Goal: Task Accomplishment & Management: Complete application form

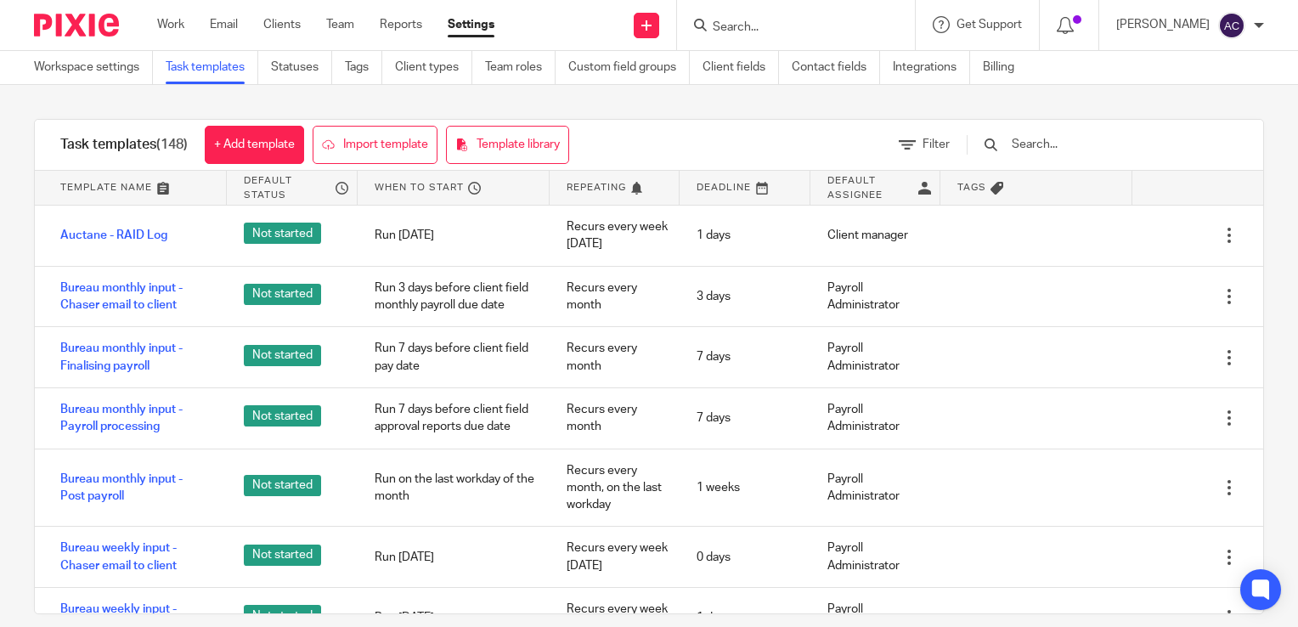
scroll to position [2994, 0]
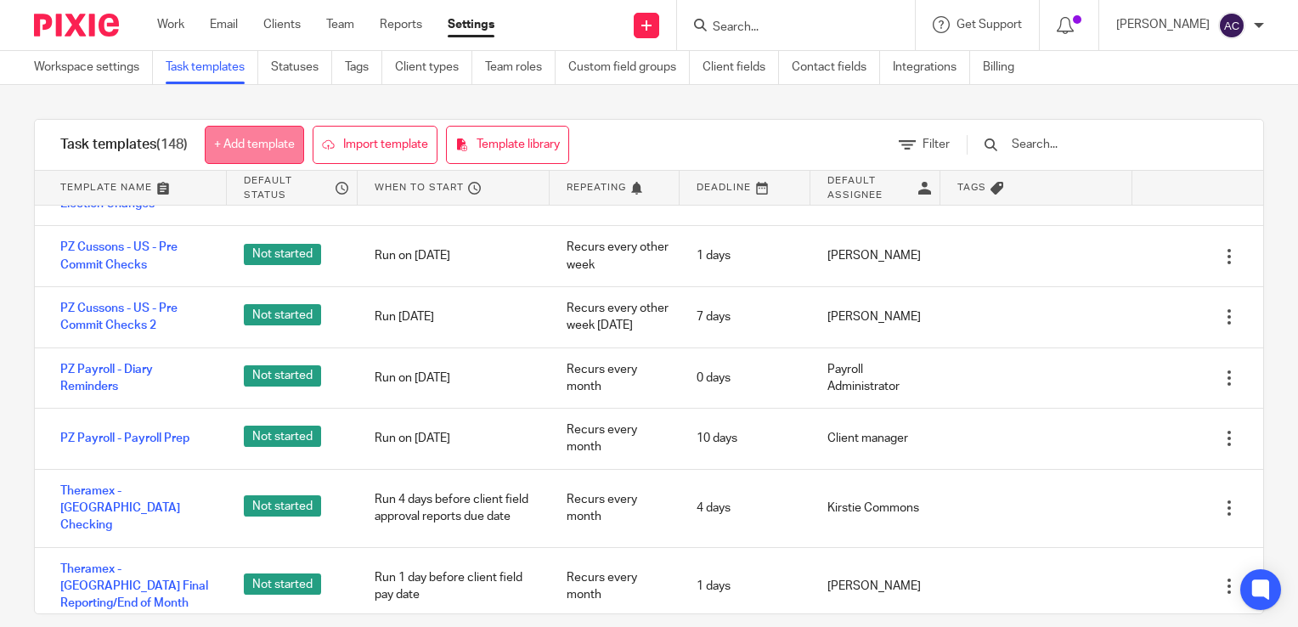
click at [261, 136] on link "+ Add template" at bounding box center [254, 145] width 99 height 38
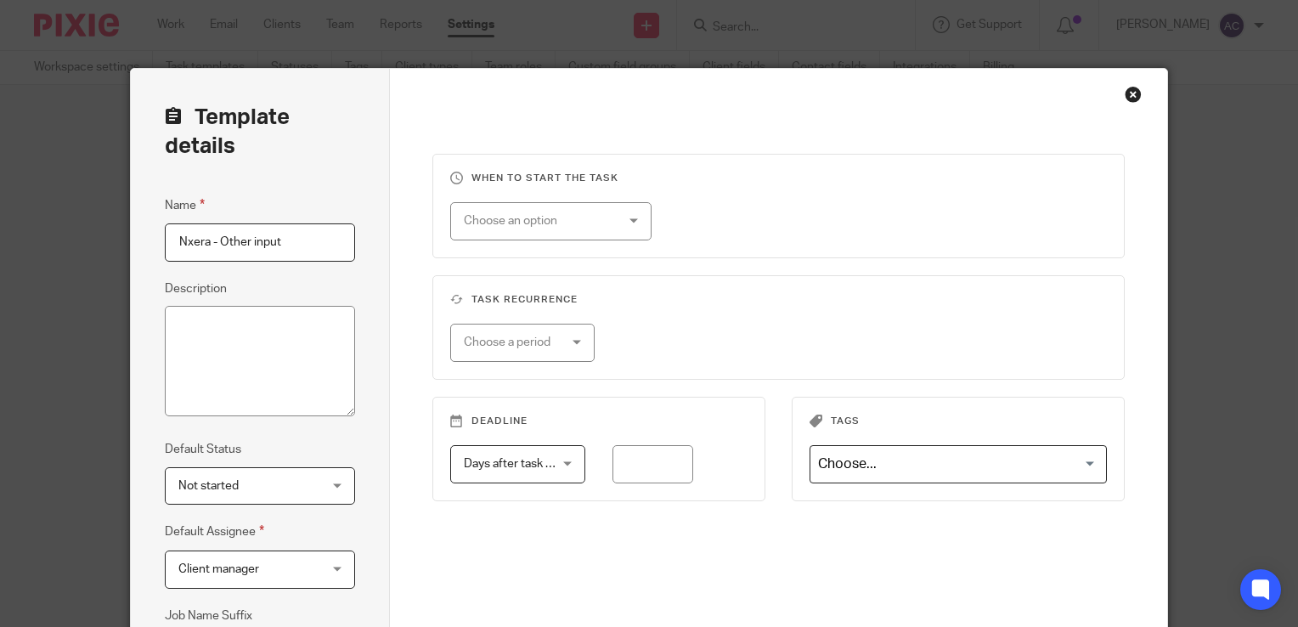
type input "Nxera - Other input"
click at [517, 250] on fieldset "When to start the task Choose an option On date Week day Month day On client da…" at bounding box center [778, 206] width 692 height 105
click at [509, 232] on div "Choose an option" at bounding box center [539, 221] width 150 height 36
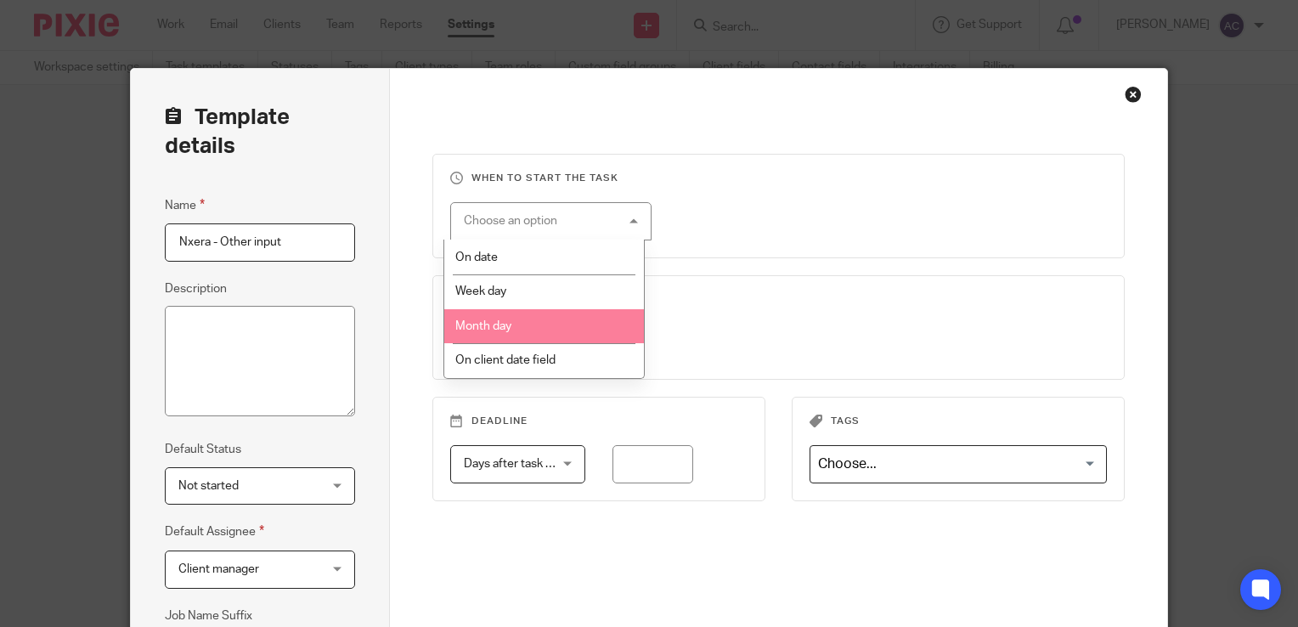
click at [505, 325] on span "Month day" at bounding box center [483, 326] width 56 height 12
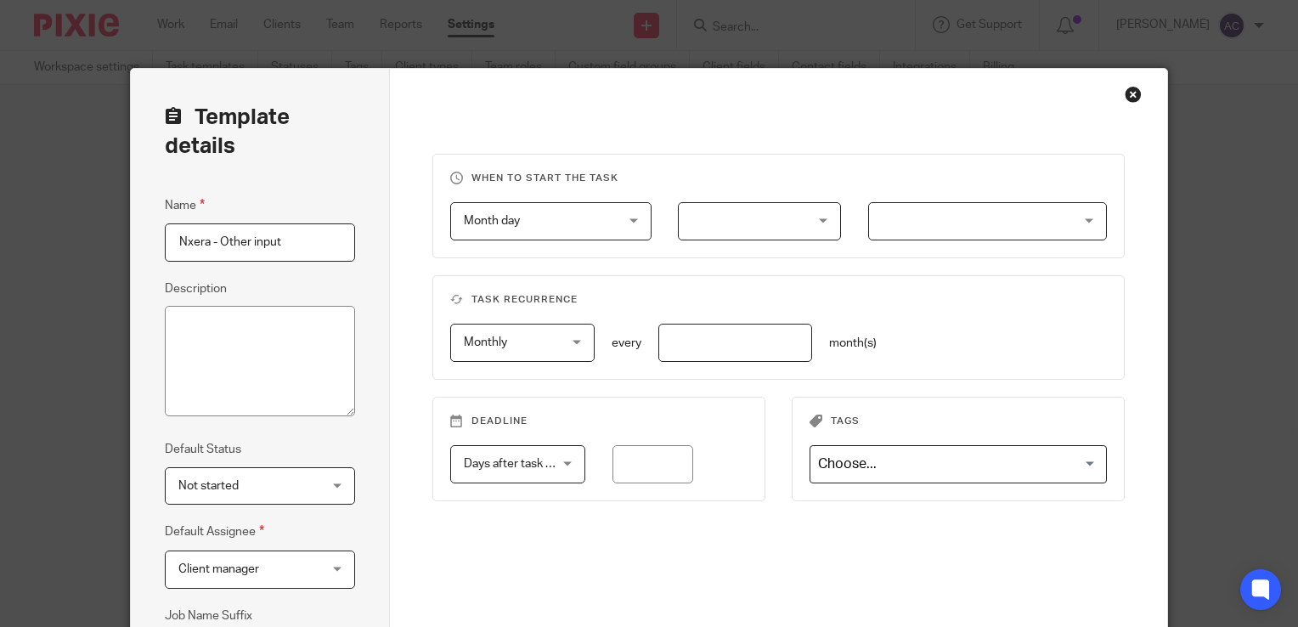
click at [725, 216] on div at bounding box center [759, 221] width 163 height 38
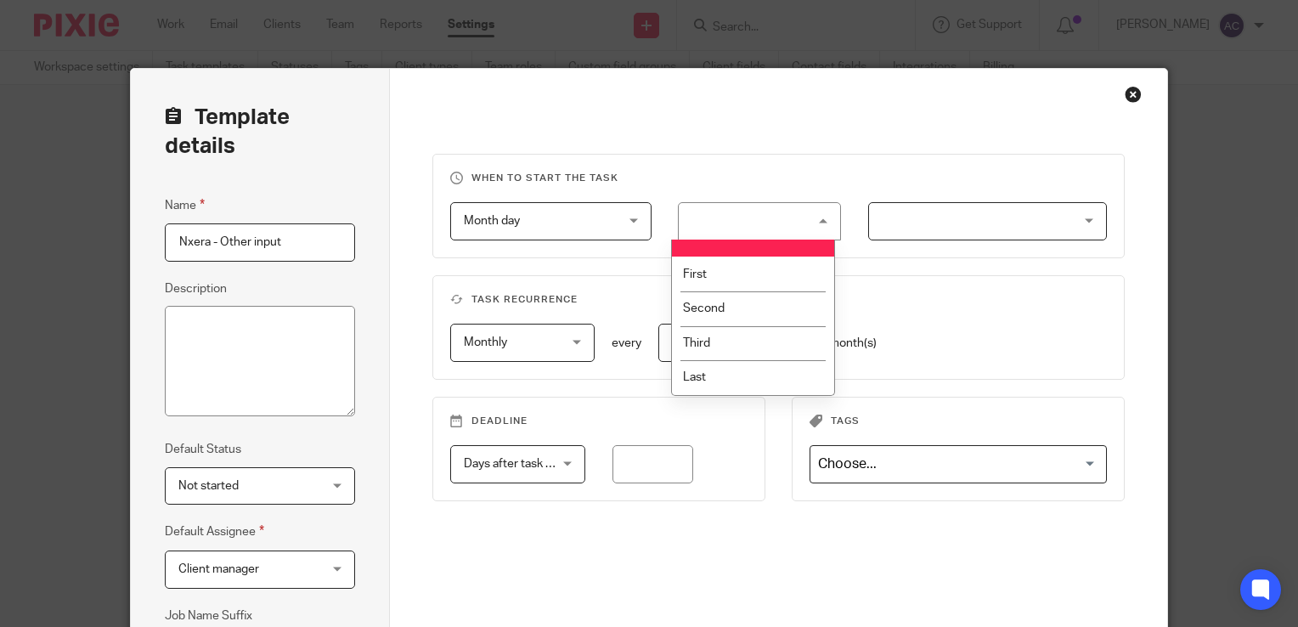
click at [598, 218] on span "Month day" at bounding box center [539, 221] width 150 height 36
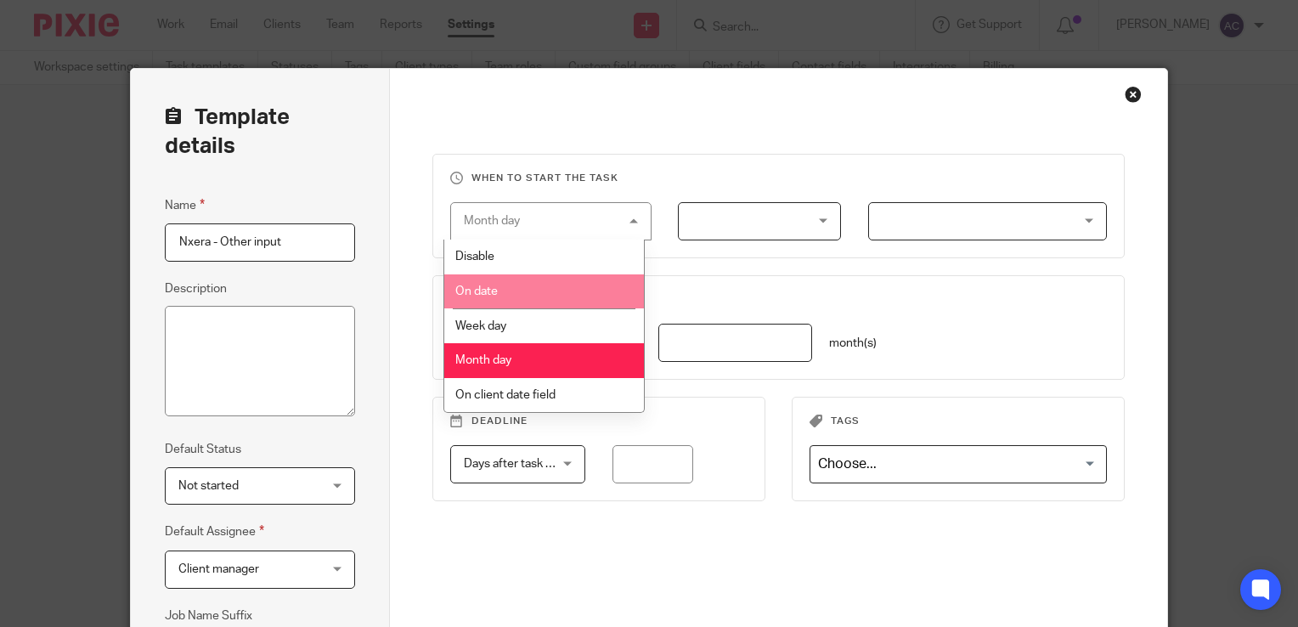
click at [505, 301] on li "On date" at bounding box center [544, 291] width 200 height 35
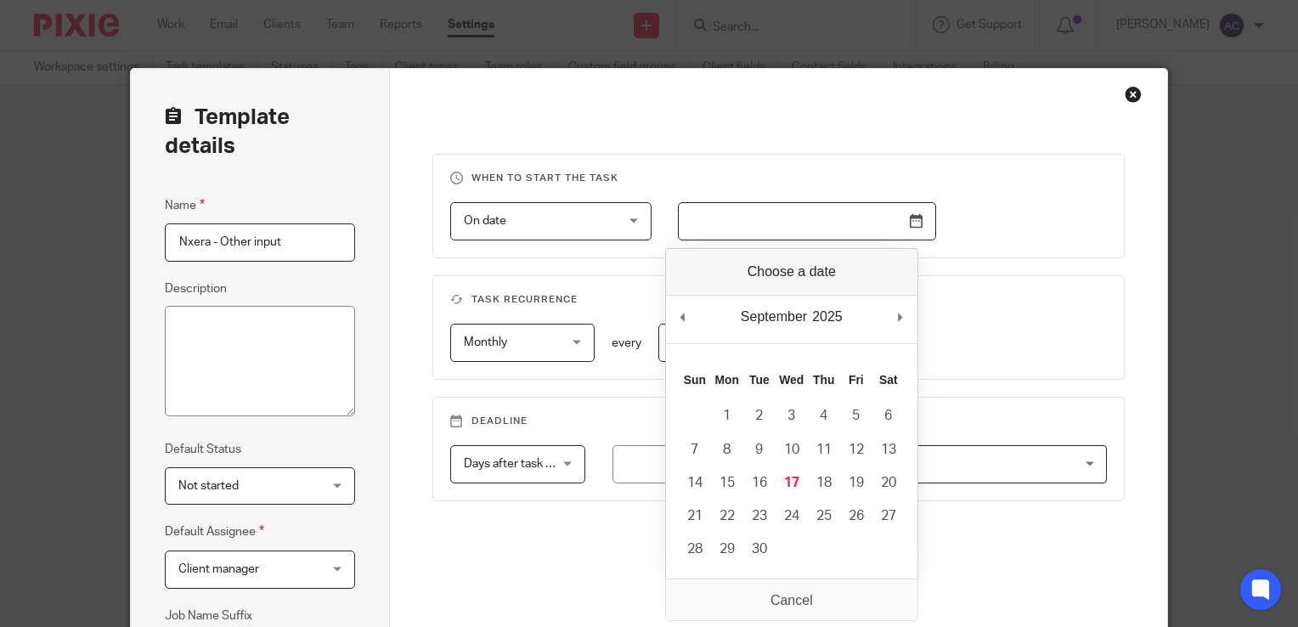
click at [769, 236] on input "Use the arrow keys to pick a date" at bounding box center [807, 221] width 258 height 38
type input "2025-09-08"
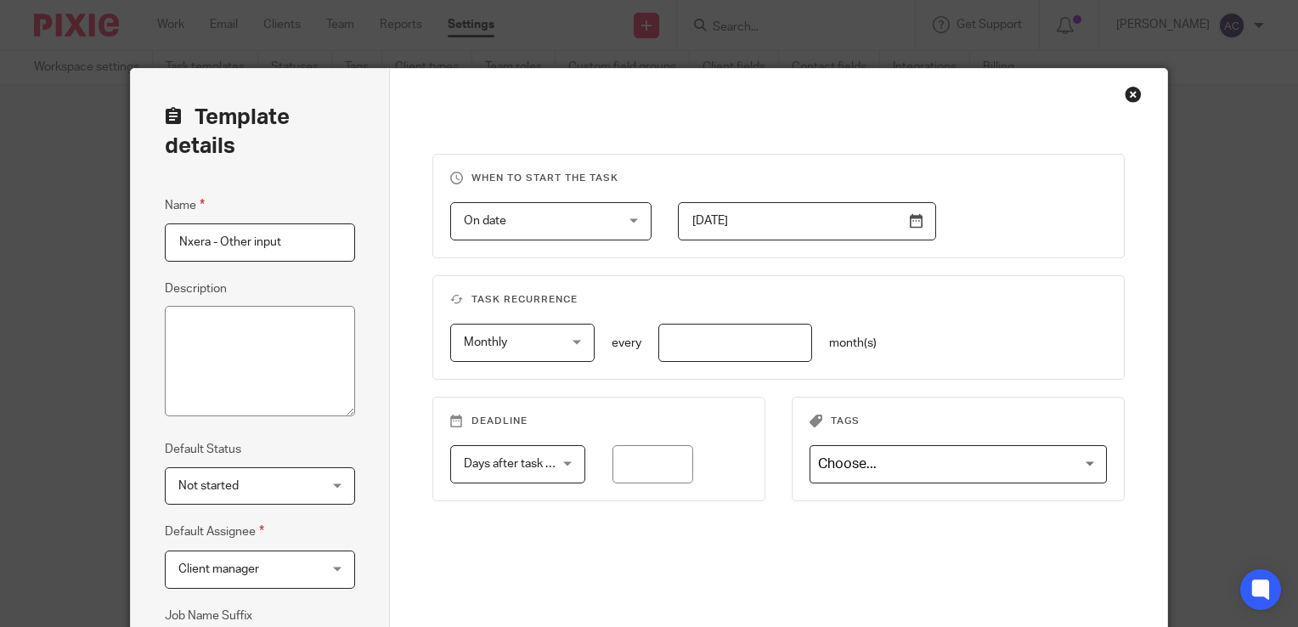
click at [596, 275] on fieldset "Task recurrence Monthly Monthly No repeat Weekly Monthly Yearly monthly every m…" at bounding box center [778, 327] width 692 height 105
click at [704, 352] on input "number" at bounding box center [735, 343] width 154 height 38
type input "1"
click at [650, 477] on input "number" at bounding box center [654, 464] width 82 height 38
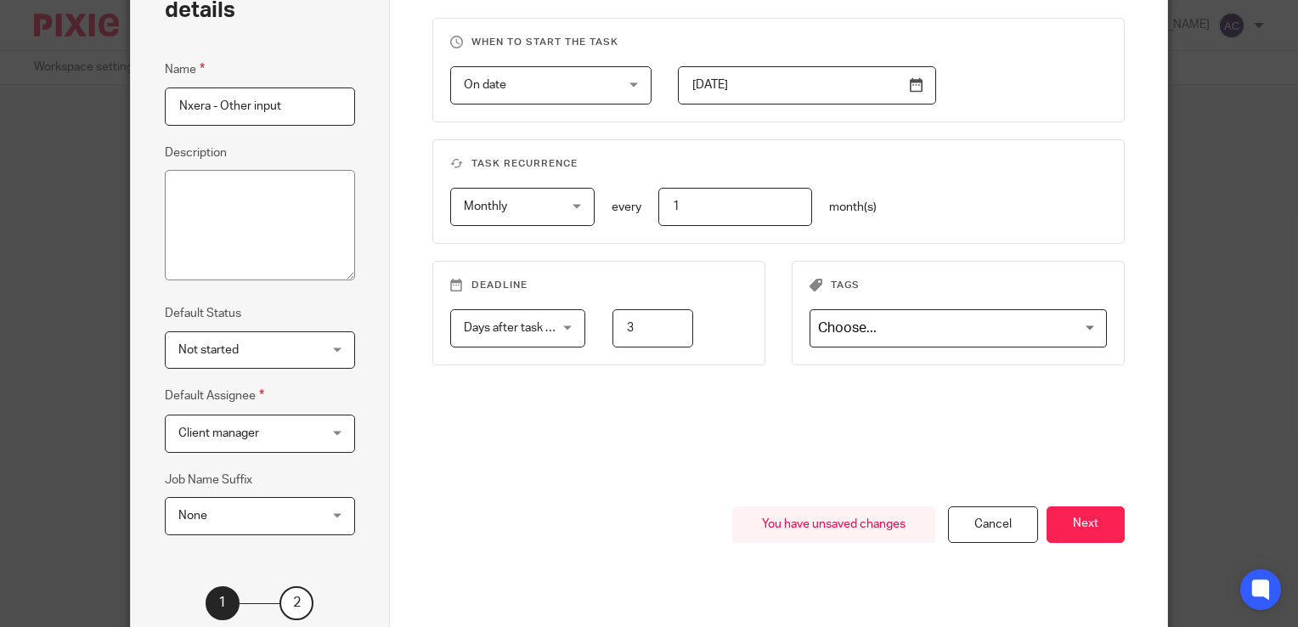
scroll to position [262, 0]
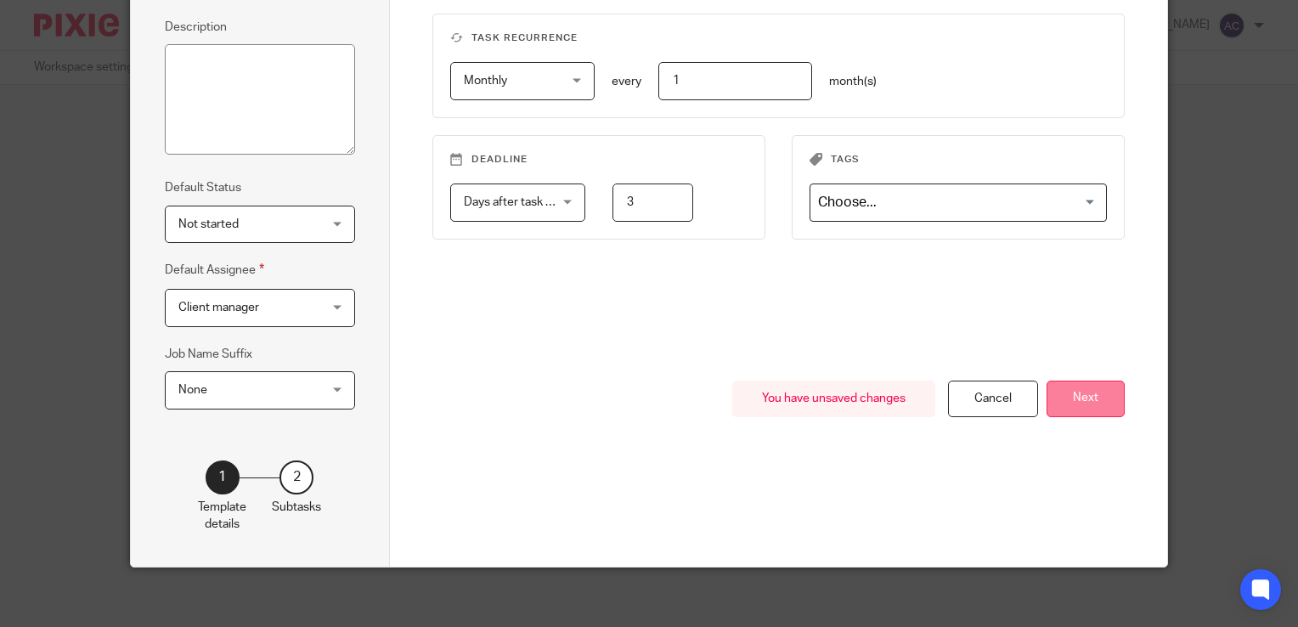
type input "3"
click at [1088, 402] on button "Next" at bounding box center [1086, 399] width 78 height 37
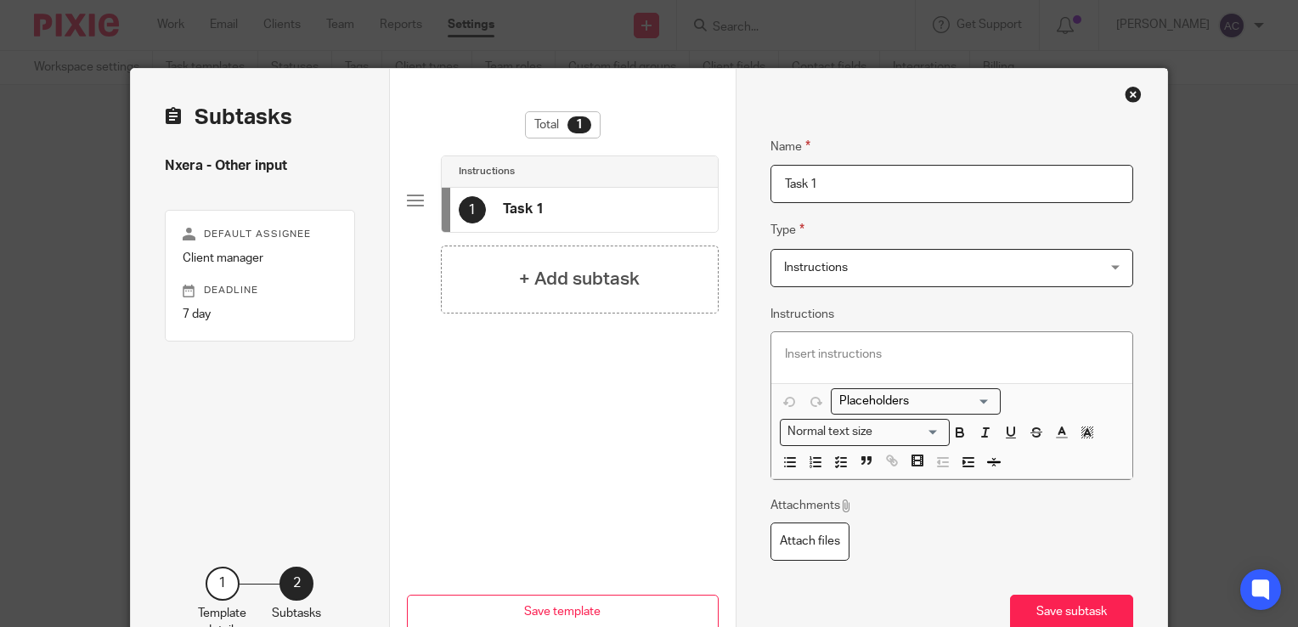
drag, startPoint x: 825, startPoint y: 195, endPoint x: 659, endPoint y: 141, distance: 174.1
click at [659, 141] on div "Subtasks Nxera - Other input Default assignee Client manager Deadline 7 day 1 T…" at bounding box center [649, 371] width 1037 height 605
type input "r"
type input "Receive PECI file via email"
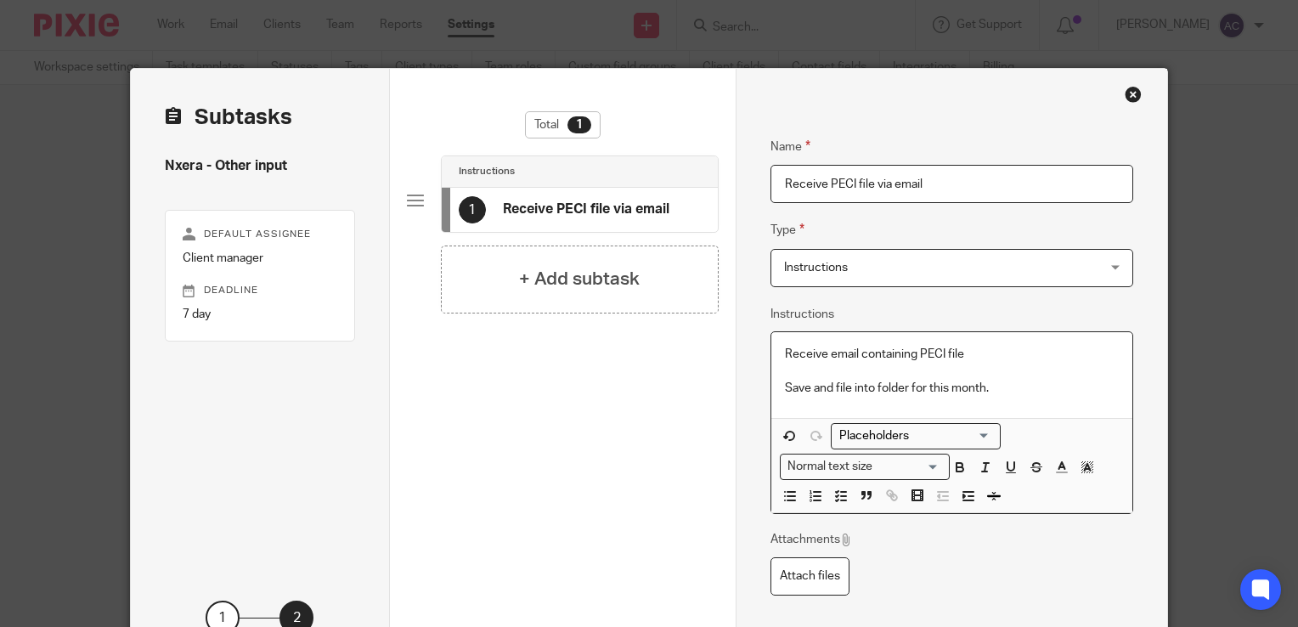
scroll to position [146, 0]
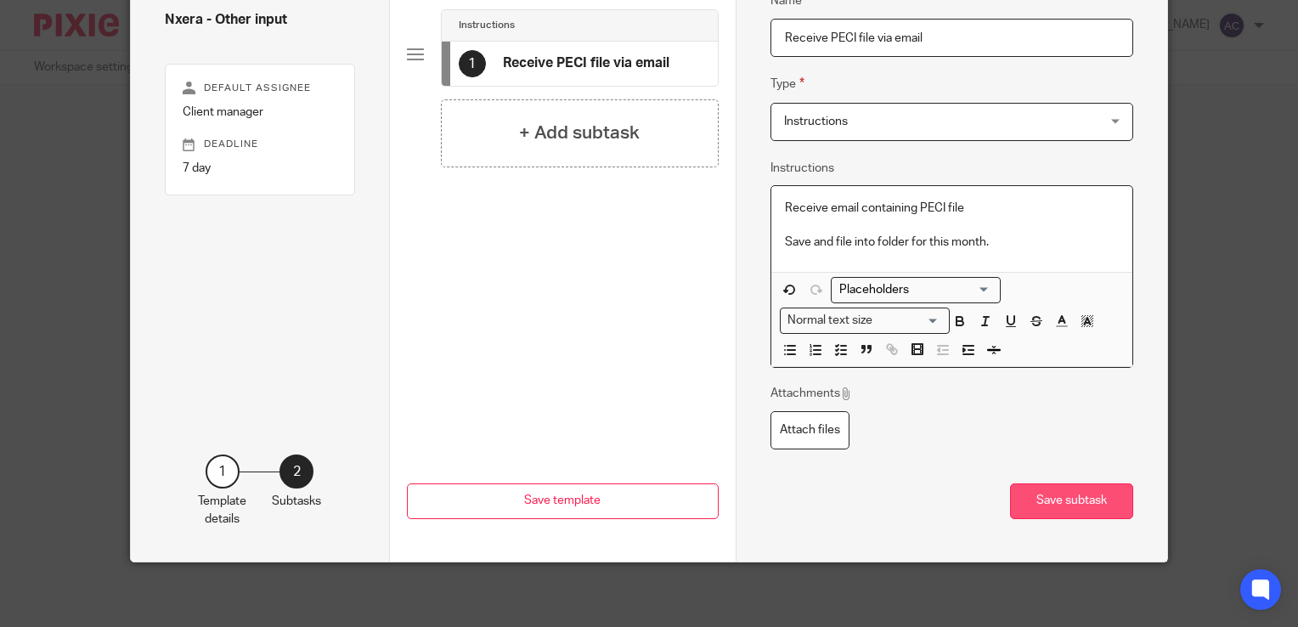
click at [1077, 500] on button "Save subtask" at bounding box center [1071, 501] width 123 height 37
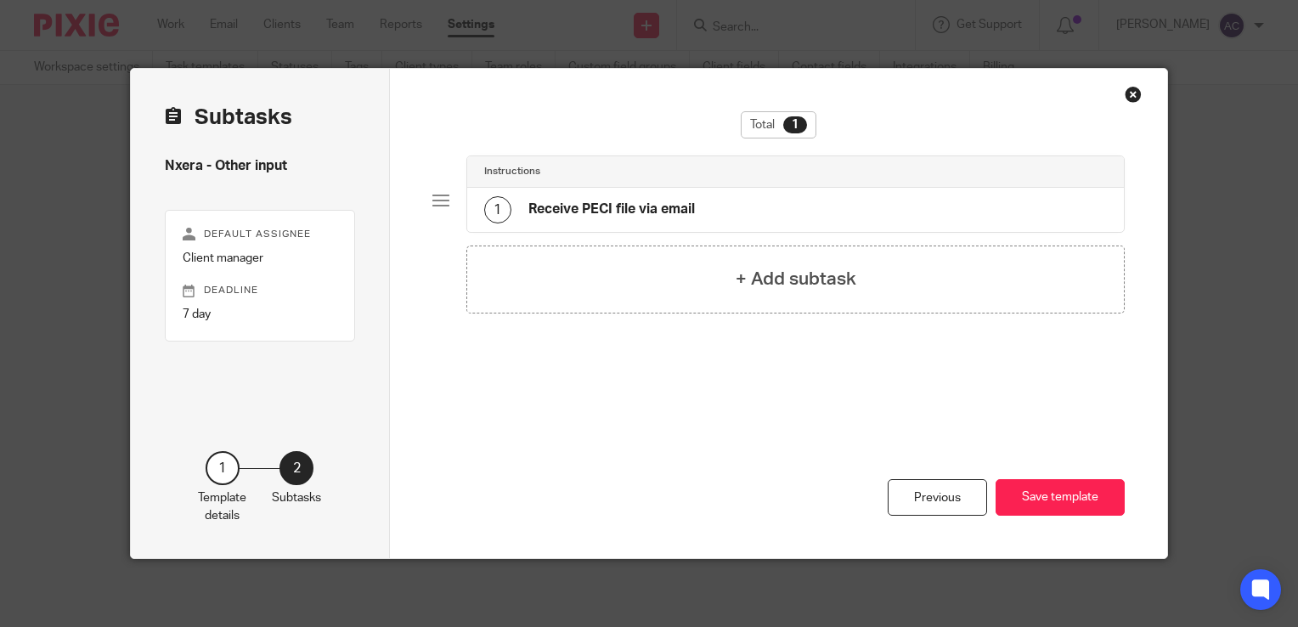
scroll to position [0, 0]
click at [717, 277] on div "+ Add subtask" at bounding box center [795, 280] width 658 height 68
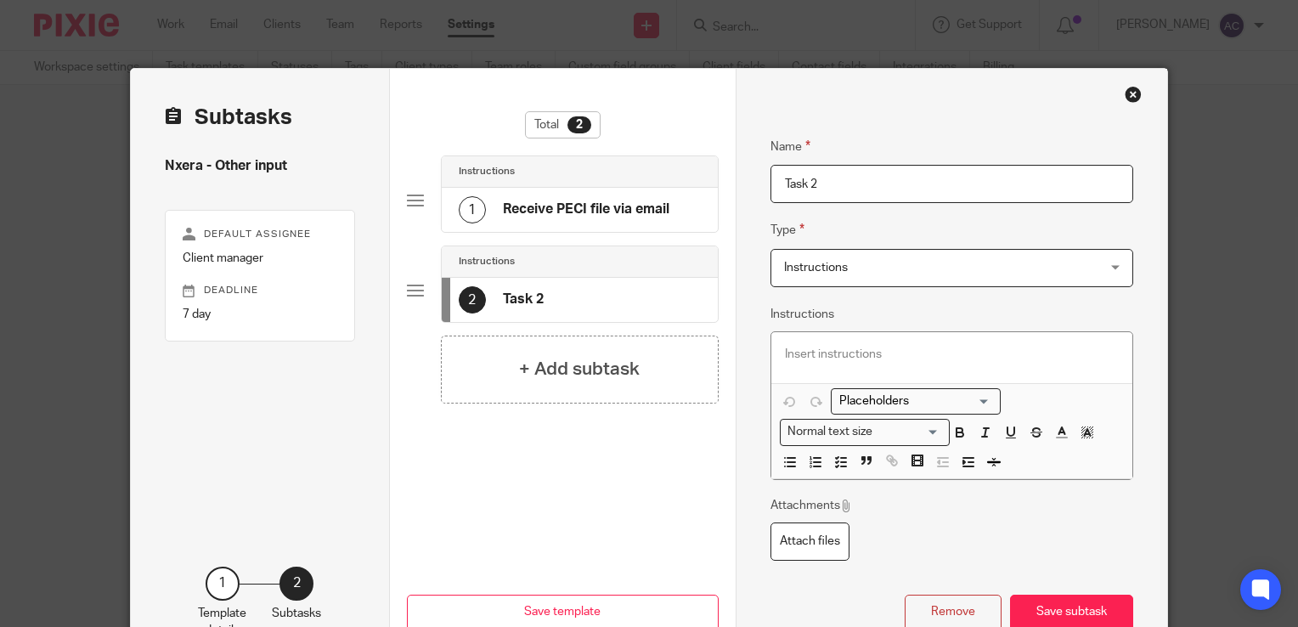
click at [870, 279] on span "Instructions" at bounding box center [923, 268] width 279 height 36
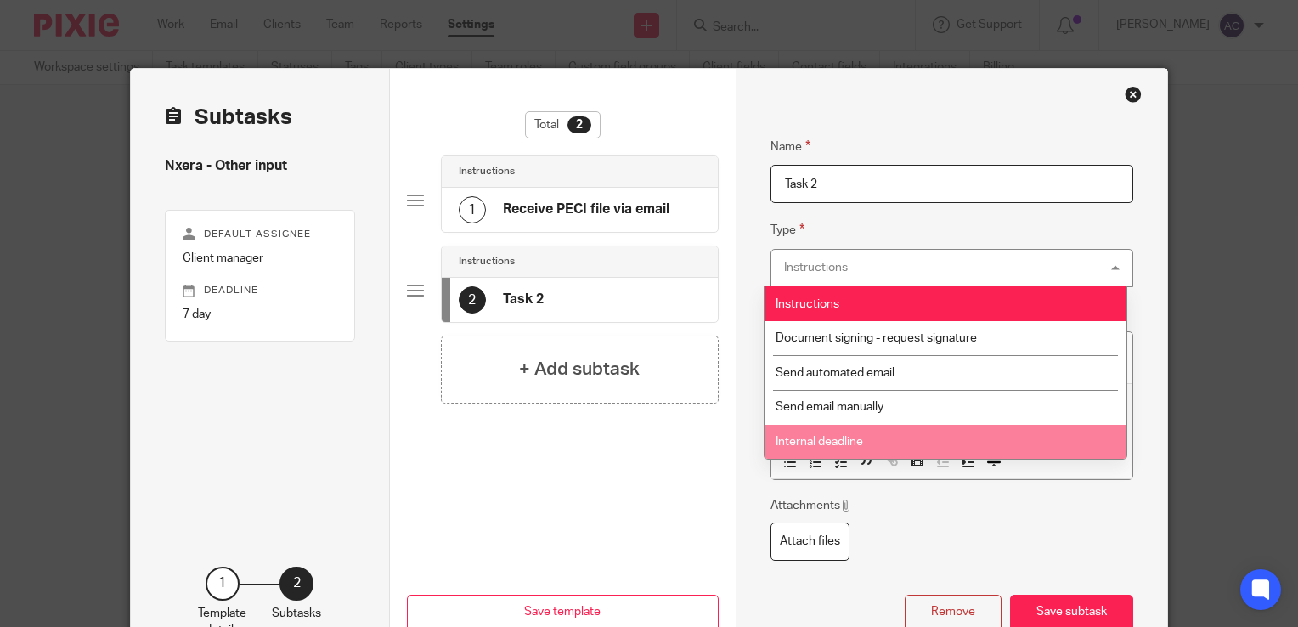
click at [856, 438] on span "Internal deadline" at bounding box center [820, 442] width 88 height 12
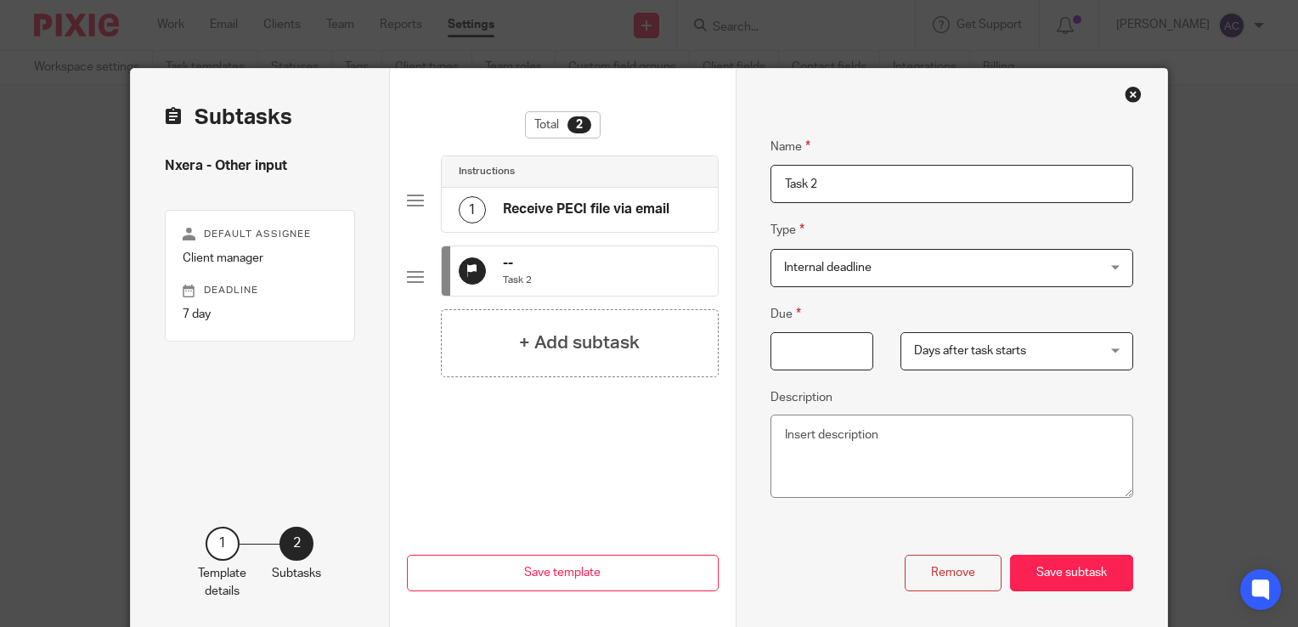
click at [822, 347] on input "Due" at bounding box center [823, 351] width 104 height 38
type input "0"
click at [1084, 577] on button "Save subtask" at bounding box center [1071, 573] width 123 height 37
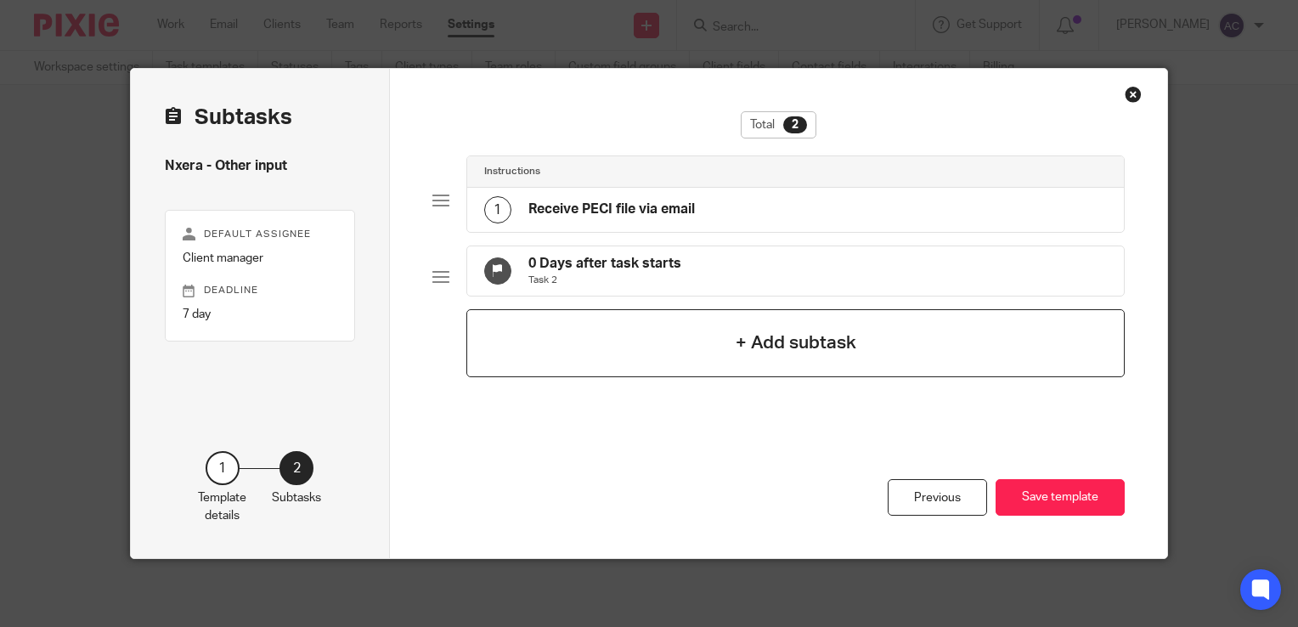
click at [843, 356] on h4 "+ Add subtask" at bounding box center [796, 343] width 121 height 26
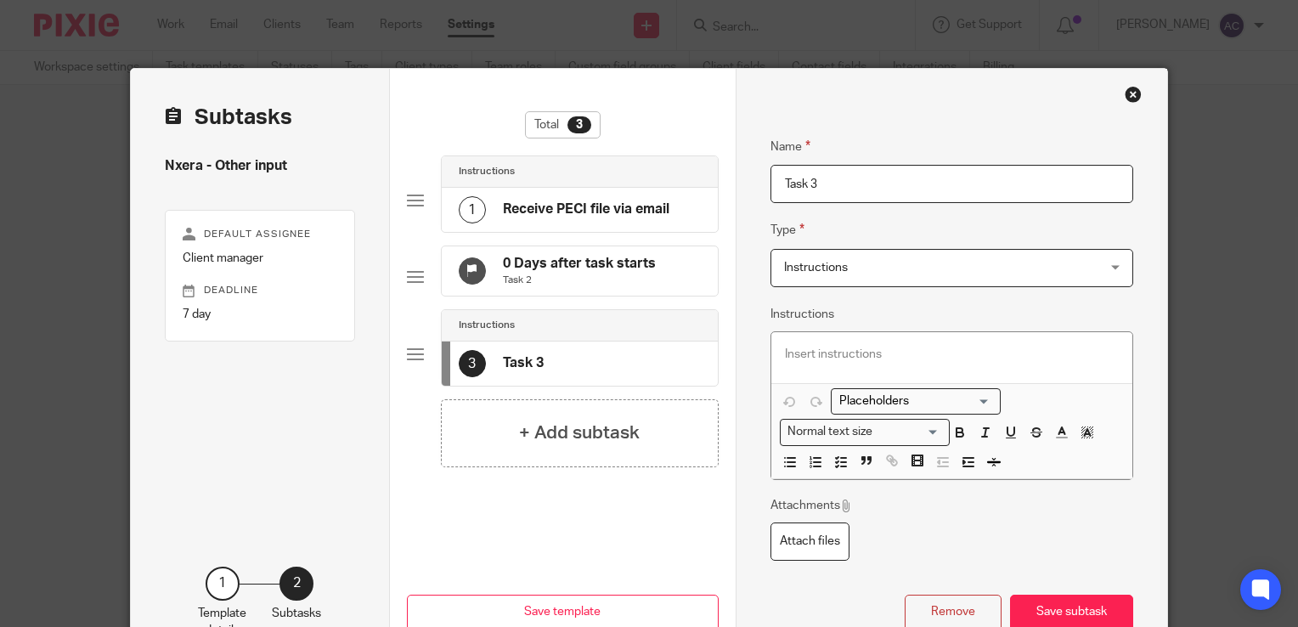
drag, startPoint x: 833, startPoint y: 185, endPoint x: 747, endPoint y: 176, distance: 87.2
click at [747, 176] on div "Name Receive PECI file via email Type Instructions Instructions Instructions Do…" at bounding box center [952, 371] width 432 height 605
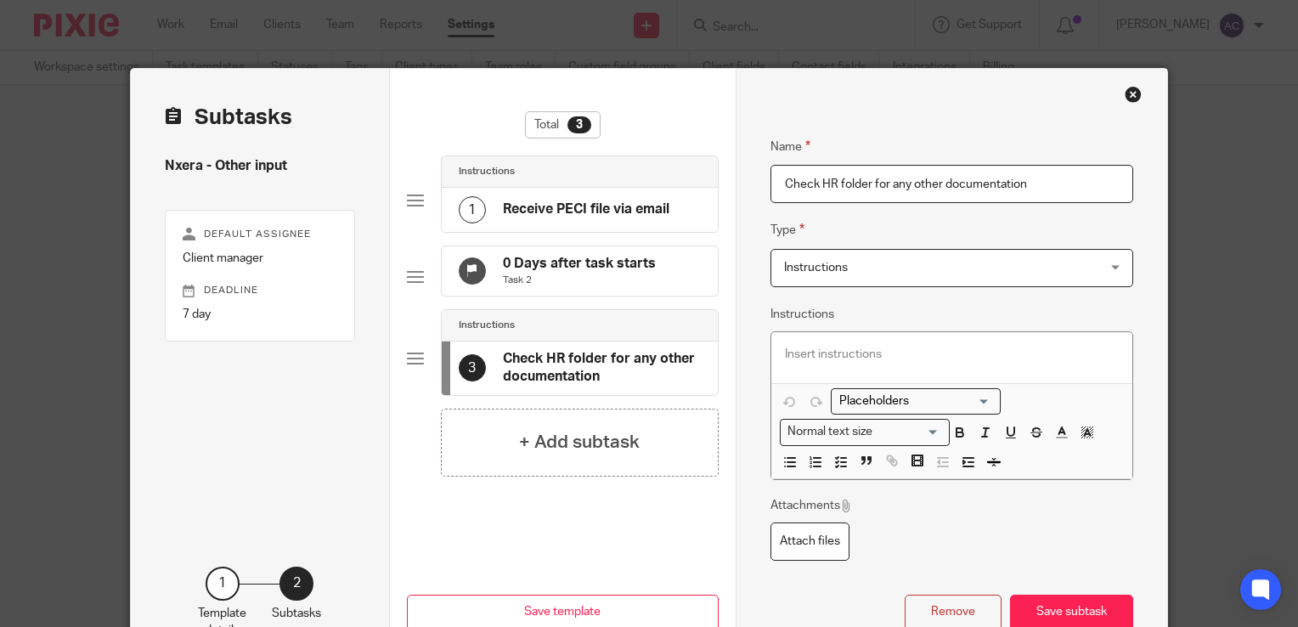
type input "Check HR folder for any other documentation"
click at [839, 352] on p at bounding box center [952, 354] width 334 height 17
click at [840, 472] on span at bounding box center [814, 463] width 76 height 25
click at [839, 466] on icon "button" at bounding box center [840, 462] width 15 height 15
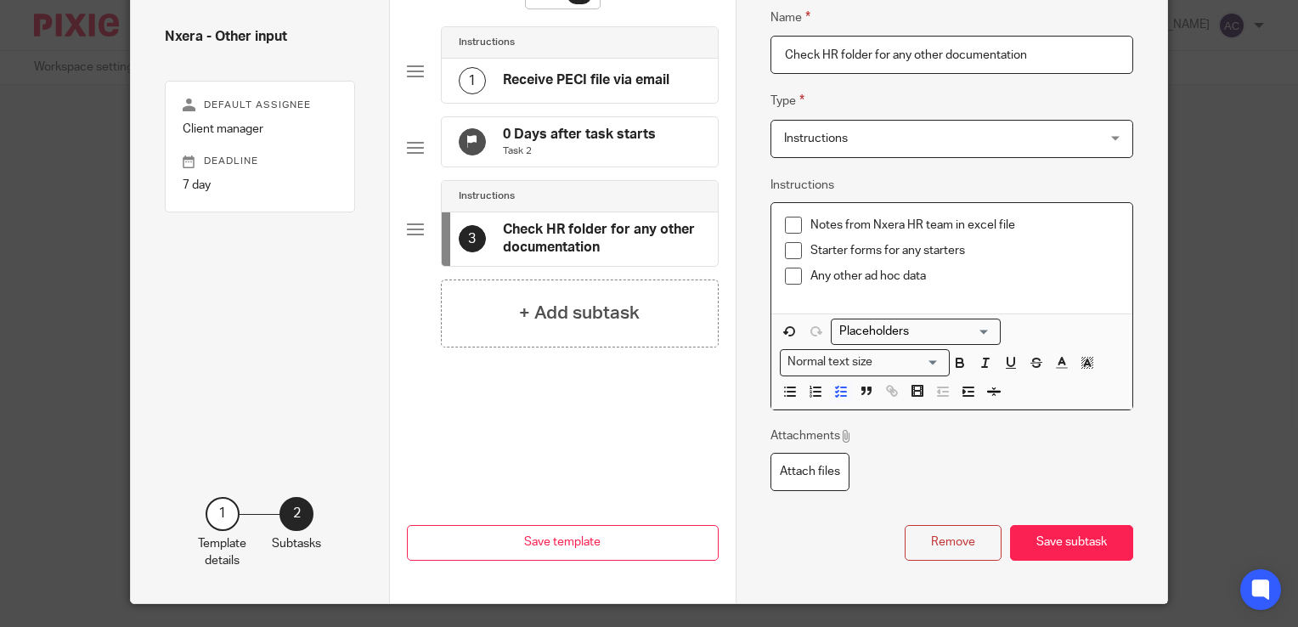
scroll to position [171, 0]
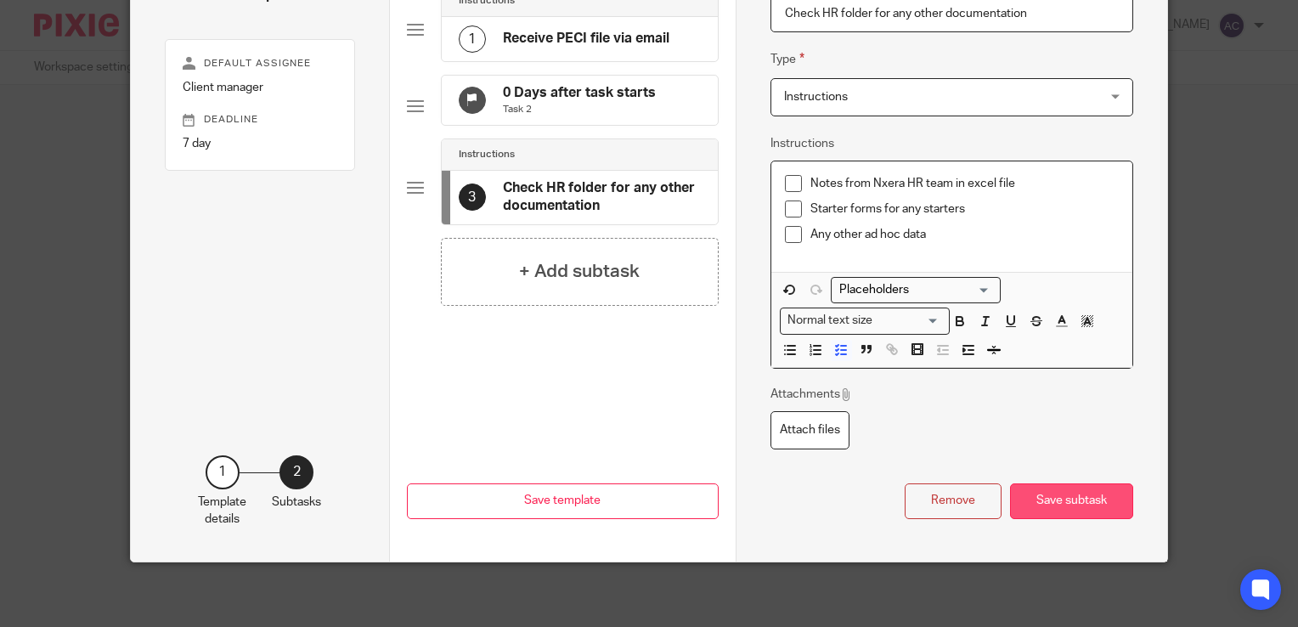
click at [1082, 506] on button "Save subtask" at bounding box center [1071, 501] width 123 height 37
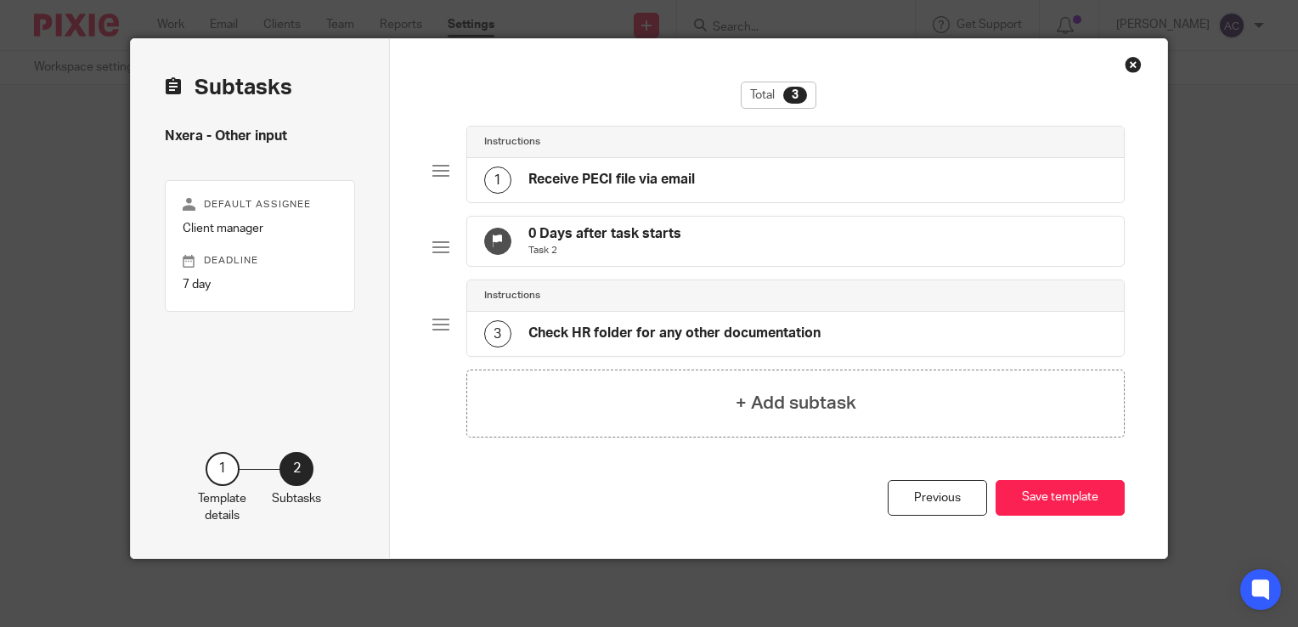
scroll to position [41, 0]
click at [1057, 498] on button "Save template" at bounding box center [1060, 498] width 129 height 37
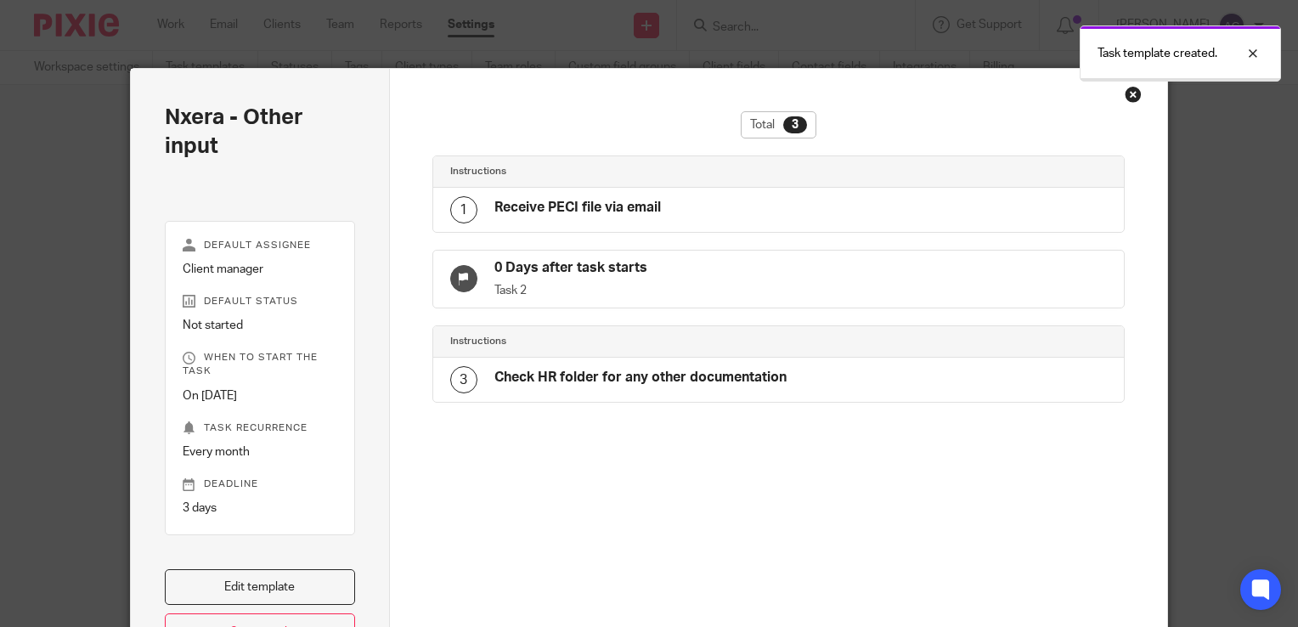
scroll to position [170, 0]
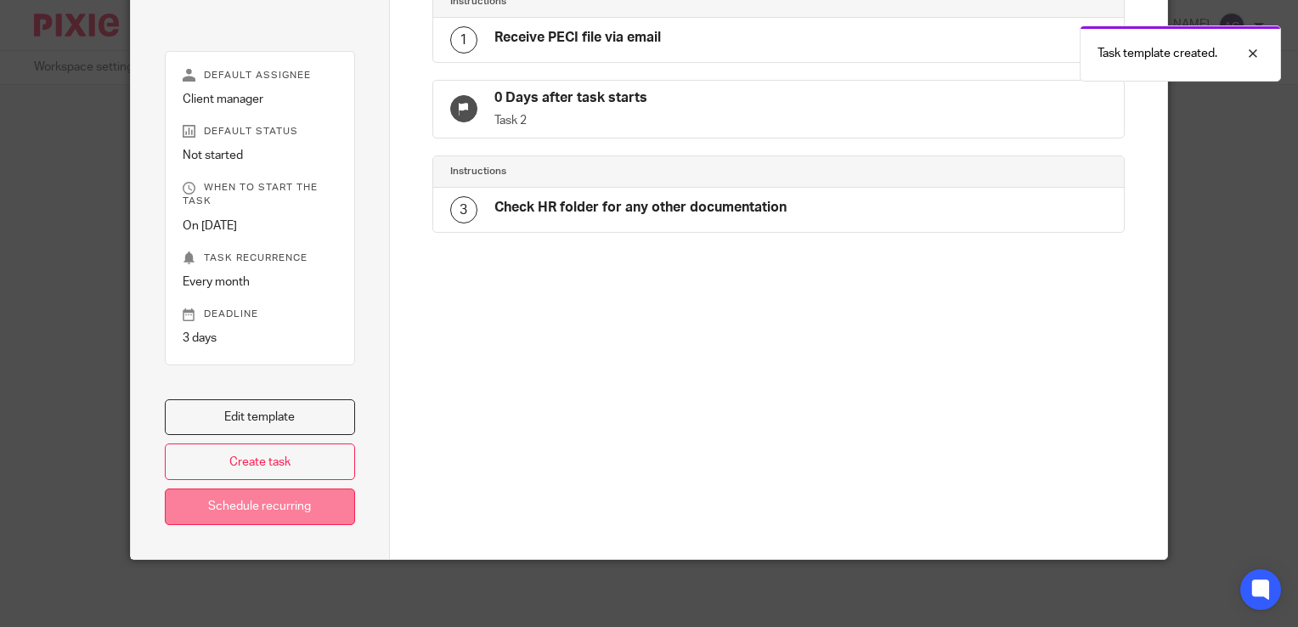
click at [286, 505] on link "Schedule recurring" at bounding box center [260, 507] width 190 height 37
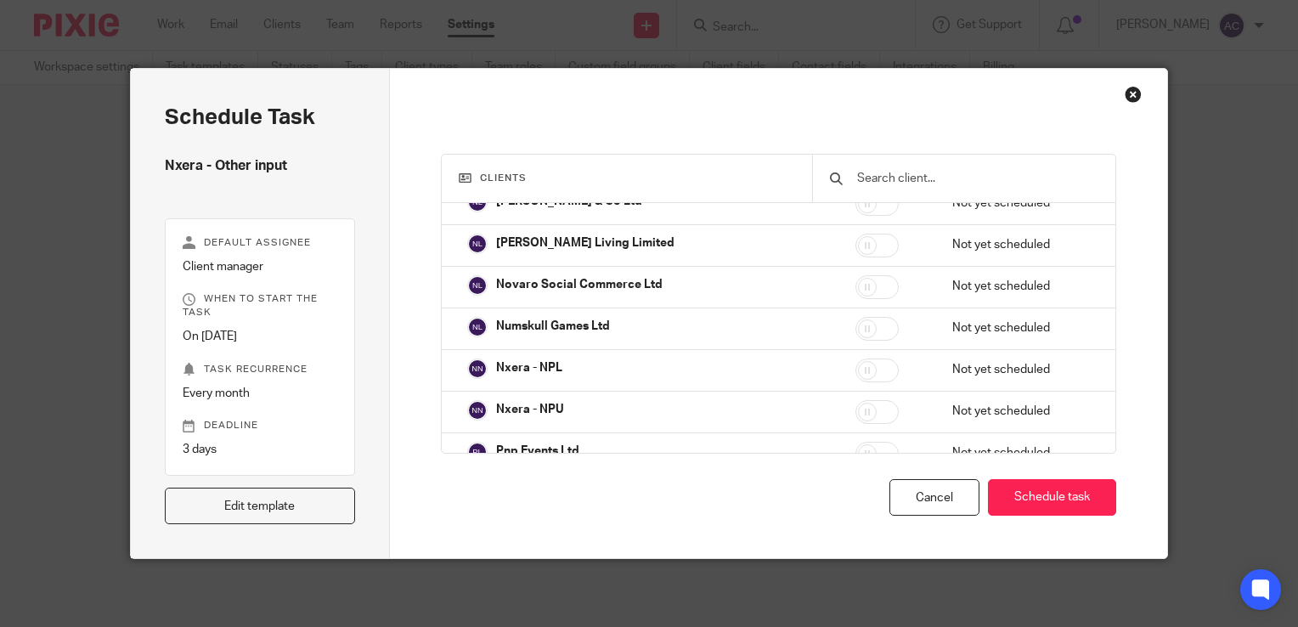
scroll to position [2736, 0]
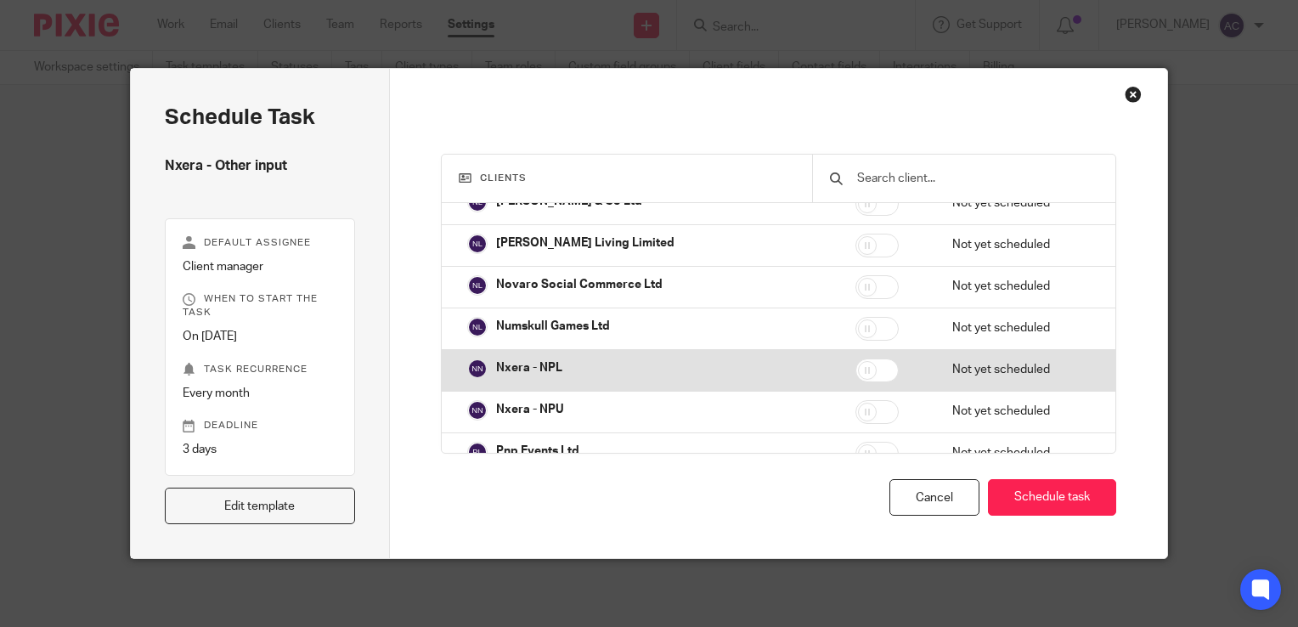
click at [859, 359] on input "checkbox" at bounding box center [877, 371] width 43 height 24
checkbox input "true"
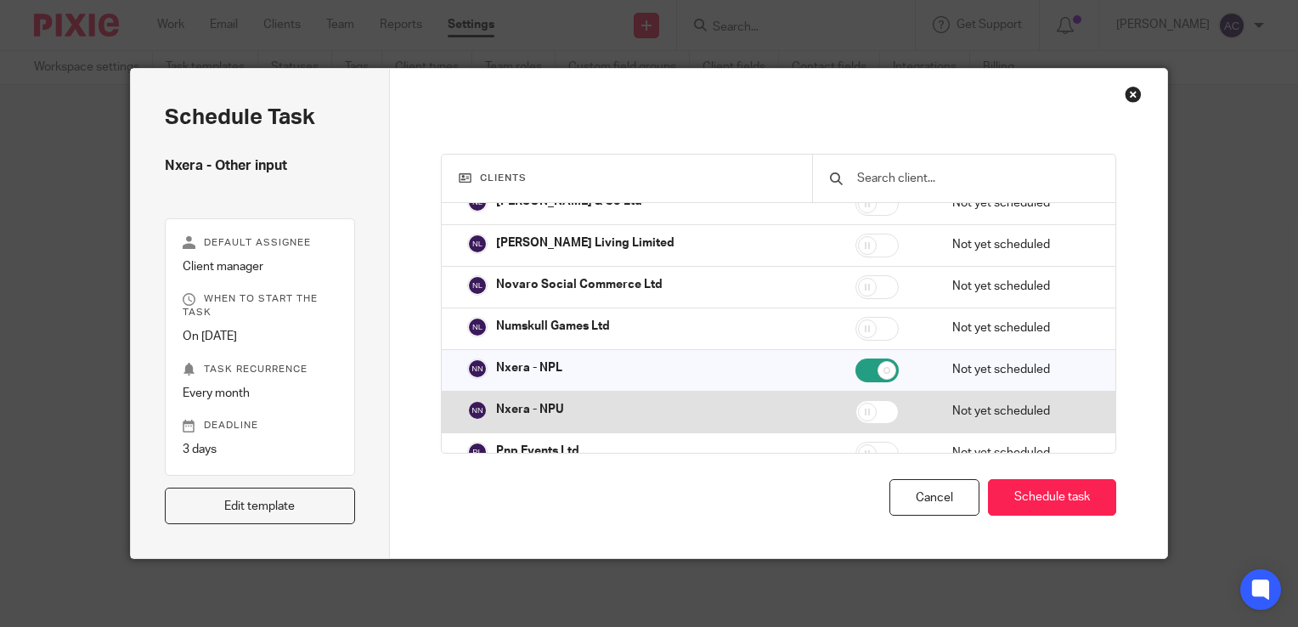
click at [856, 400] on input "checkbox" at bounding box center [877, 412] width 43 height 24
checkbox input "true"
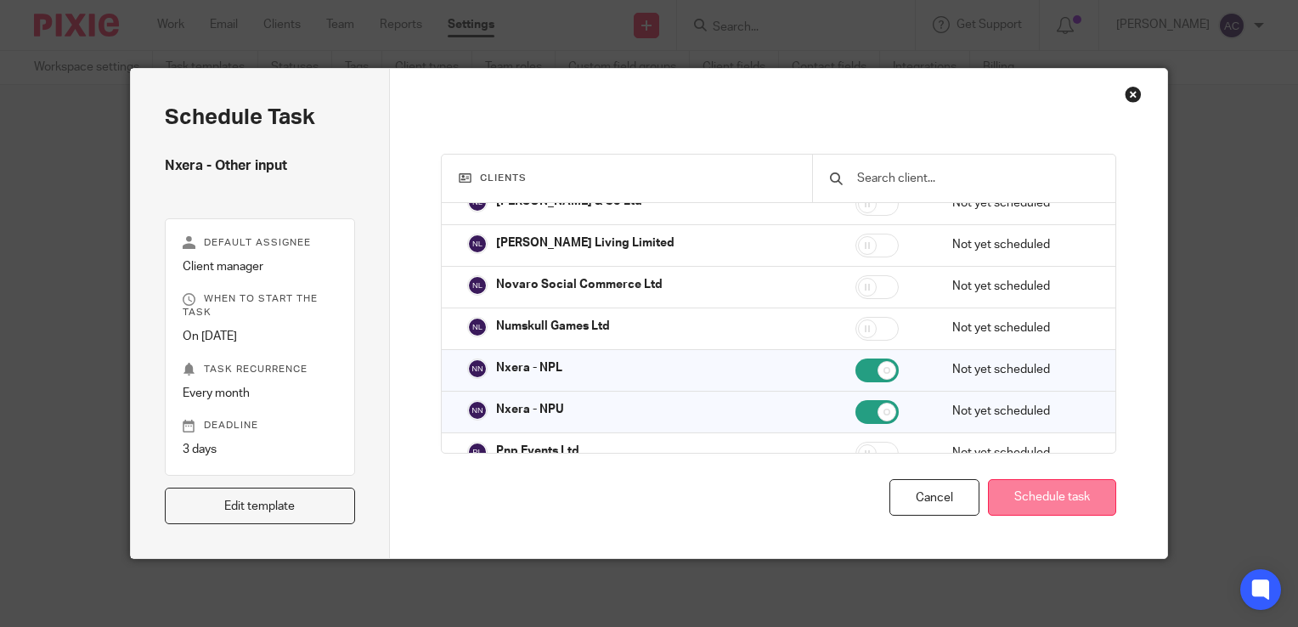
click at [1048, 506] on button "Schedule task" at bounding box center [1052, 497] width 128 height 37
